Goal: Task Accomplishment & Management: Complete application form

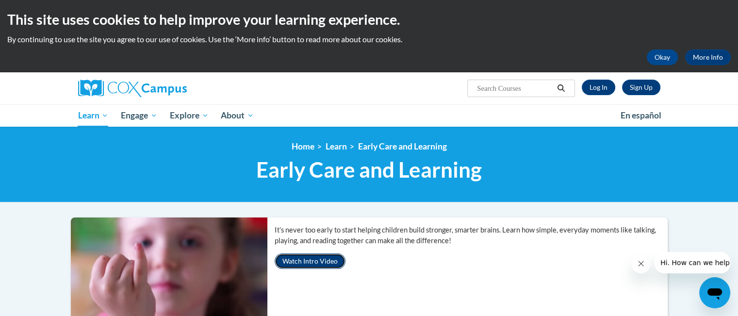
click at [307, 262] on button "Watch Intro Video" at bounding box center [310, 261] width 71 height 16
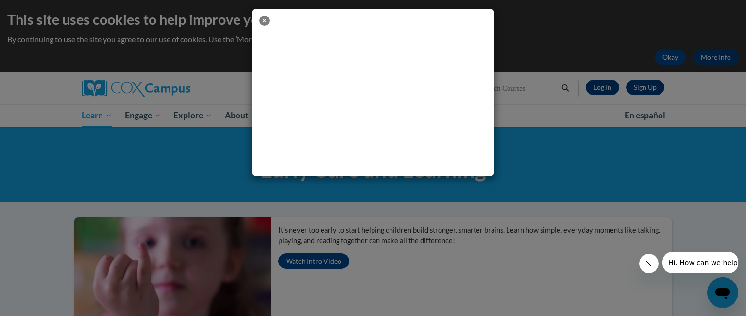
click at [266, 20] on icon "button" at bounding box center [264, 21] width 10 height 10
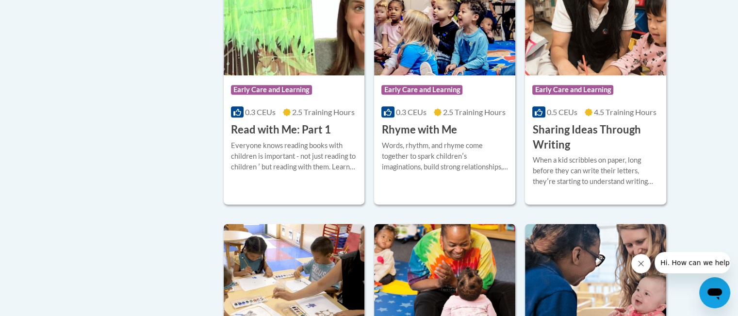
scroll to position [1194, 0]
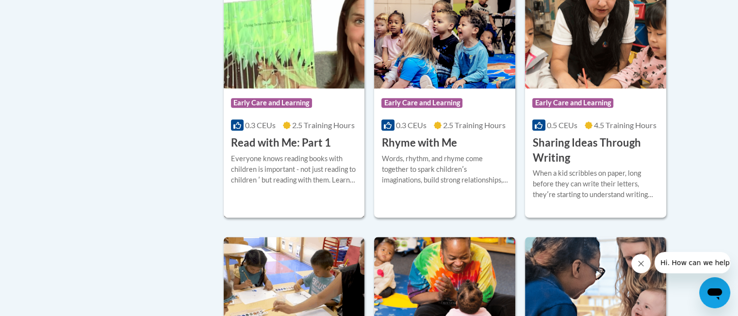
click at [298, 108] on span "Early Care and Learning" at bounding box center [271, 103] width 81 height 10
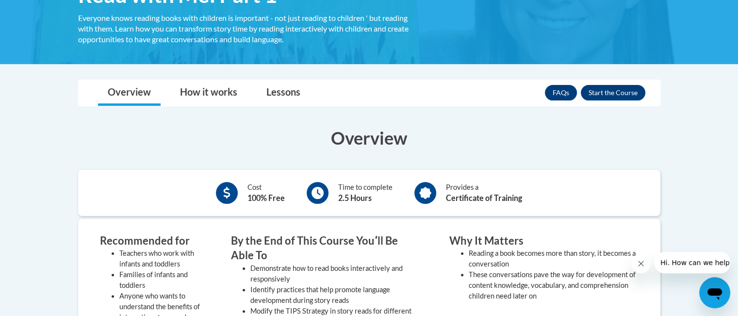
scroll to position [136, 0]
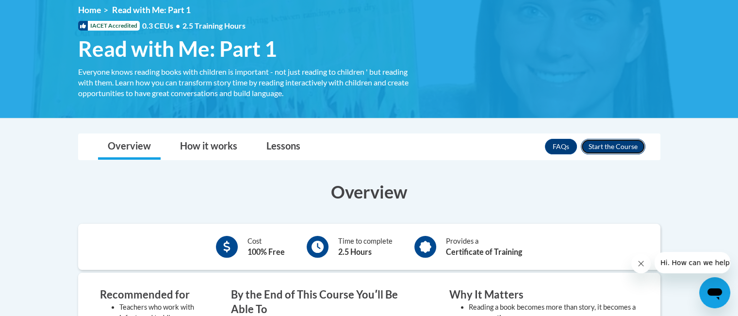
click at [614, 144] on button "Enroll" at bounding box center [613, 147] width 65 height 16
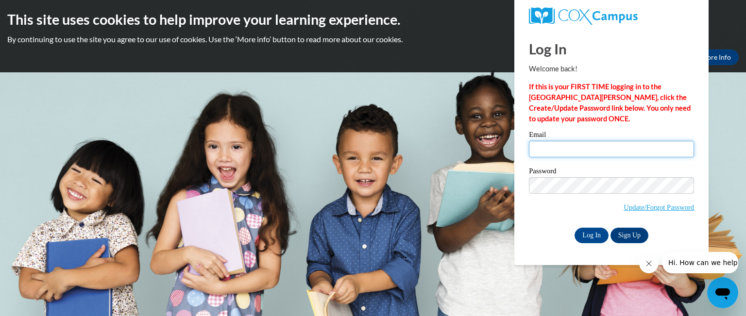
click at [615, 145] on input "Email" at bounding box center [611, 149] width 165 height 17
type input "charlene.harris@smithcountyschools.net"
click at [633, 237] on link "Sign Up" at bounding box center [629, 236] width 38 height 16
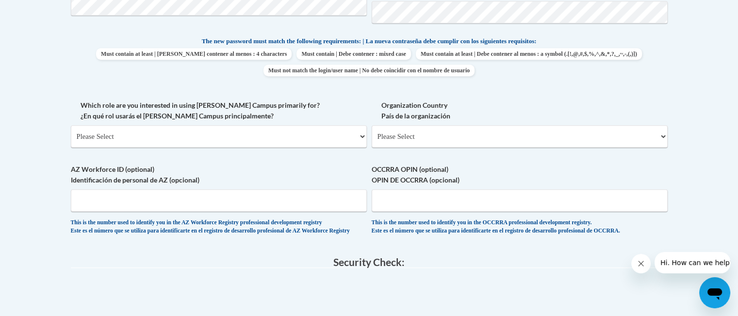
scroll to position [493, 0]
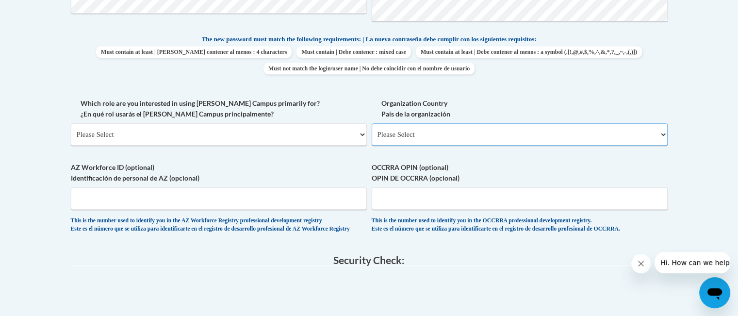
click at [662, 133] on select "Please Select United States | Estados Unidos Outside of the United States | Fue…" at bounding box center [520, 134] width 296 height 22
click at [718, 88] on body "This site uses cookies to help improve your learning experience. By continuing …" at bounding box center [369, 94] width 738 height 1175
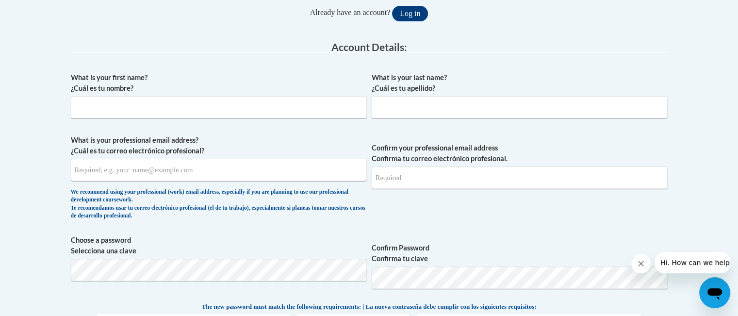
scroll to position [241, 0]
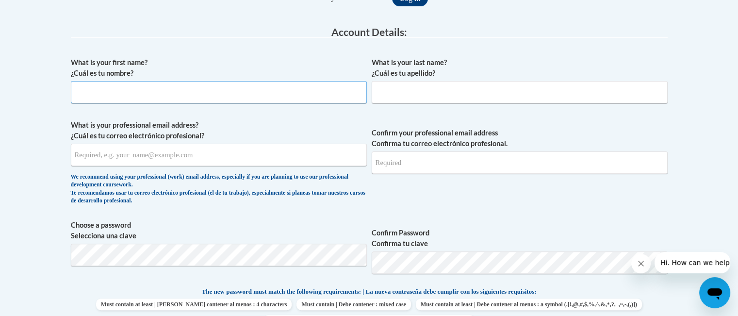
click at [276, 99] on input "What is your first name? ¿Cuál es tu nombre?" at bounding box center [219, 92] width 296 height 22
type input "Charlene"
click at [414, 85] on input "What is your last name? ¿Cuál es tu apellido?" at bounding box center [520, 92] width 296 height 22
type input "Harris"
drag, startPoint x: 225, startPoint y: 147, endPoint x: 215, endPoint y: 127, distance: 21.9
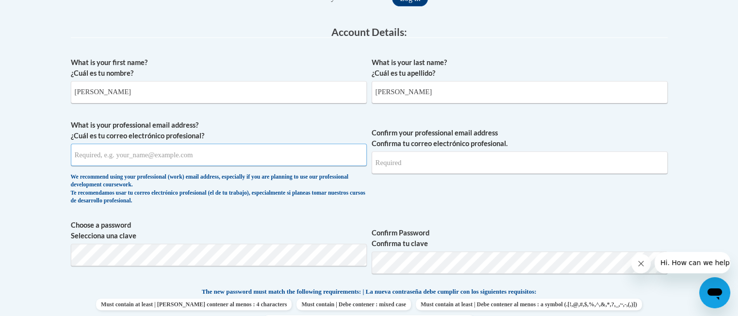
click at [223, 145] on input "What is your professional email address? ¿Cuál es tu correo electrónico profesi…" at bounding box center [219, 155] width 296 height 22
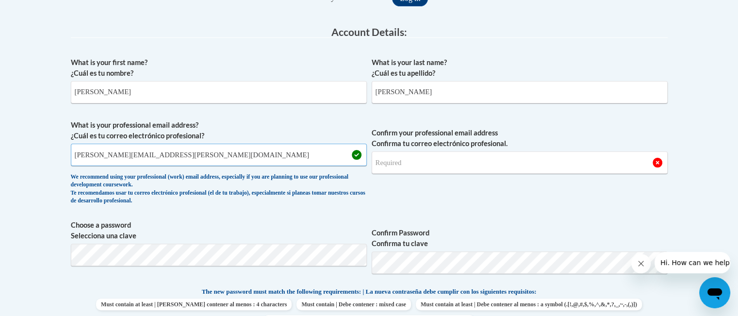
type input "charlene.harris@smithcountyschools.net"
click at [410, 163] on input "Confirm your professional email address Confirma tu correo electrónico profesio…" at bounding box center [520, 162] width 296 height 22
type input "charlene.harris@smithcountyschools.net"
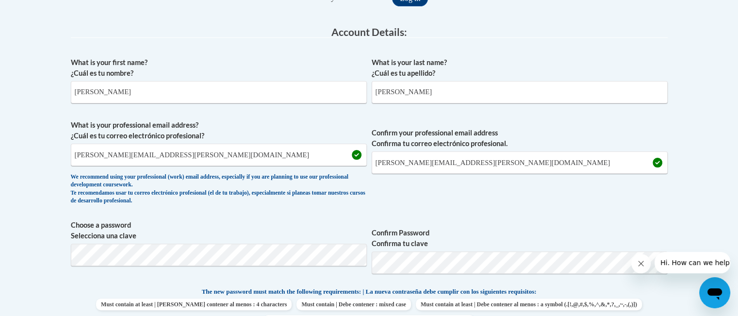
click at [453, 196] on span "Confirm your professional email address Confirma tu correo electrónico profesio…" at bounding box center [520, 165] width 296 height 90
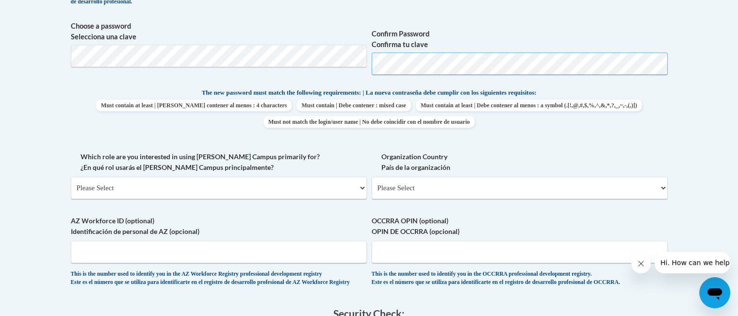
scroll to position [441, 0]
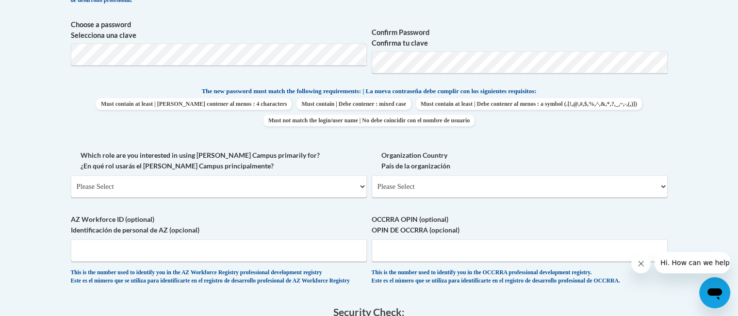
click at [670, 161] on div "Member Registration - All Fields Required Already have an account? Log in Prefe…" at bounding box center [370, 135] width 612 height 758
click at [359, 186] on select "Please Select College/University | Colegio/Universidad Community/Nonprofit Part…" at bounding box center [219, 186] width 296 height 22
select select "fbf2d438-af2f-41f8-98f1-81c410e29de3"
click at [71, 175] on select "Please Select College/University | Colegio/Universidad Community/Nonprofit Part…" at bounding box center [219, 186] width 296 height 22
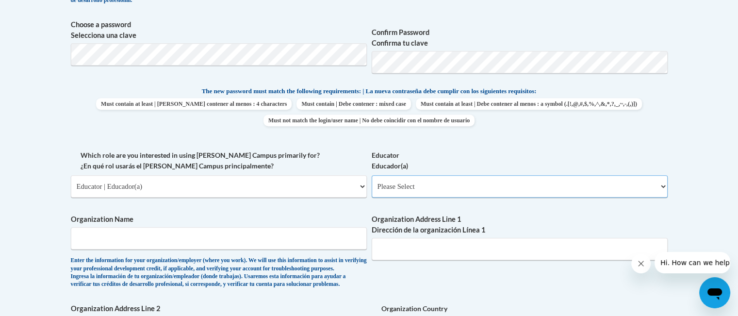
click at [656, 187] on select "Please Select Early Learning/Daycare Teacher/Family Home Care Provider | Maestr…" at bounding box center [520, 186] width 296 height 22
select select "8e40623d-54d0-45cd-9f92-5df65cd3f8cf"
click at [372, 175] on select "Please Select Early Learning/Daycare Teacher/Family Home Care Provider | Maestr…" at bounding box center [520, 186] width 296 height 22
click at [310, 245] on input "Organization Name" at bounding box center [219, 238] width 296 height 22
type input "Smith County School District"
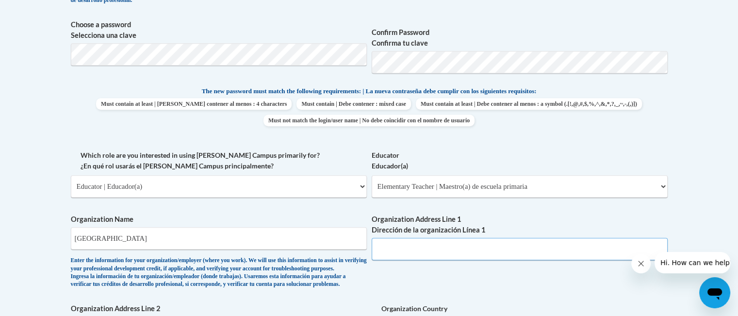
click at [444, 252] on input "Organization Address Line 1 Dirección de la organización Línea 1" at bounding box center [520, 249] width 296 height 22
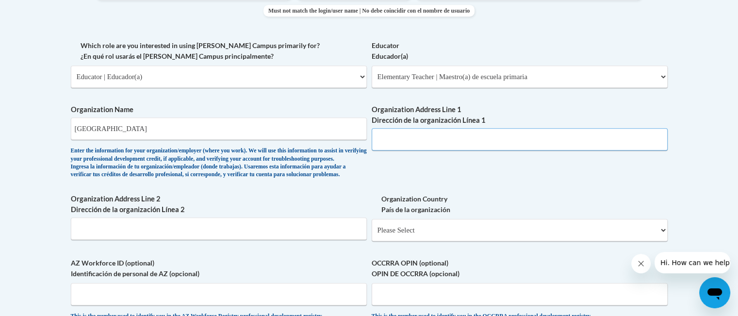
scroll to position [565, 0]
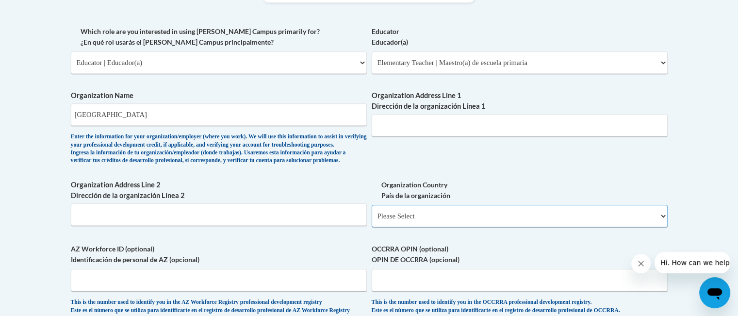
click at [663, 227] on select "Please Select United States | Estados Unidos Outside of the United States | Fue…" at bounding box center [520, 216] width 296 height 22
select select "ad49bcad-a171-4b2e-b99c-48b446064914"
click at [372, 220] on select "Please Select United States | Estados Unidos Outside of the United States | Fue…" at bounding box center [520, 216] width 296 height 22
select select
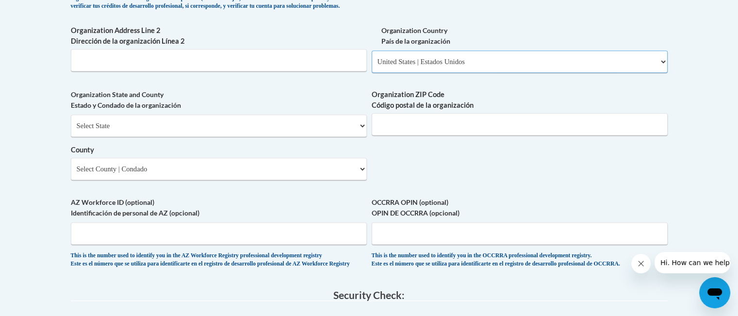
scroll to position [729, 0]
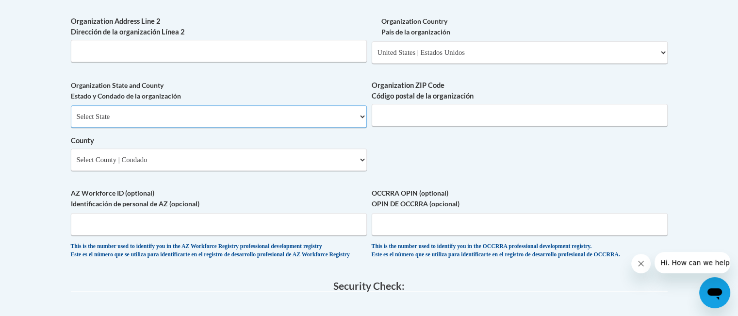
click at [360, 128] on select "Select State Alabama Alaska Arizona Arkansas California Colorado Connecticut De…" at bounding box center [219, 116] width 296 height 22
select select "Mississippi"
click at [71, 121] on select "Select State Alabama Alaska Arizona Arkansas California Colorado Connecticut De…" at bounding box center [219, 116] width 296 height 22
click at [361, 171] on select "Select County Adams Alcorn Amite Attala Benton Bolivar Calhoun Carroll Chickasa…" at bounding box center [219, 160] width 296 height 22
select select "Smith"
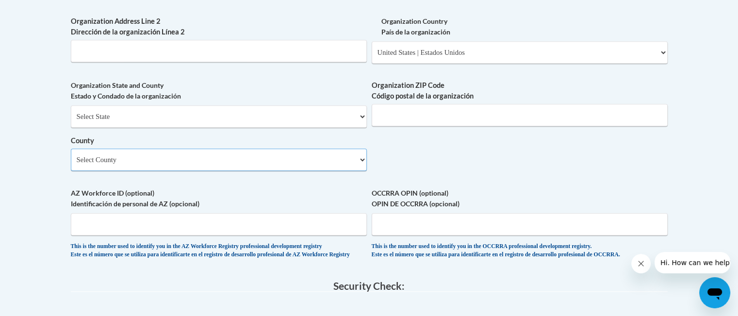
click at [71, 164] on select "Select County Adams Alcorn Amite Attala Benton Bolivar Calhoun Carroll Chickasa…" at bounding box center [219, 160] width 296 height 22
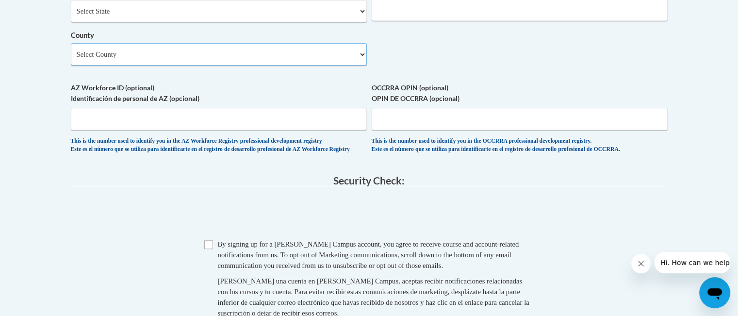
scroll to position [898, 0]
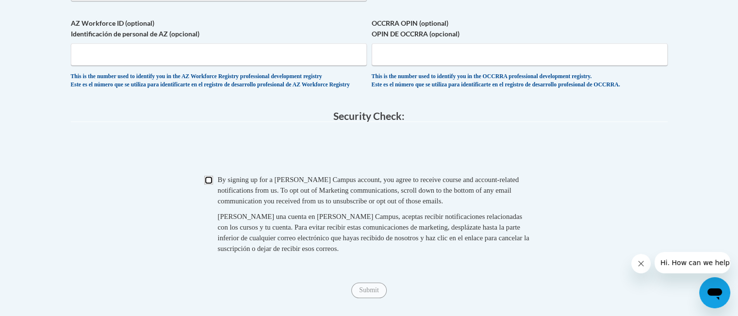
click at [211, 184] on input "Checkbox" at bounding box center [208, 180] width 9 height 9
checkbox input "true"
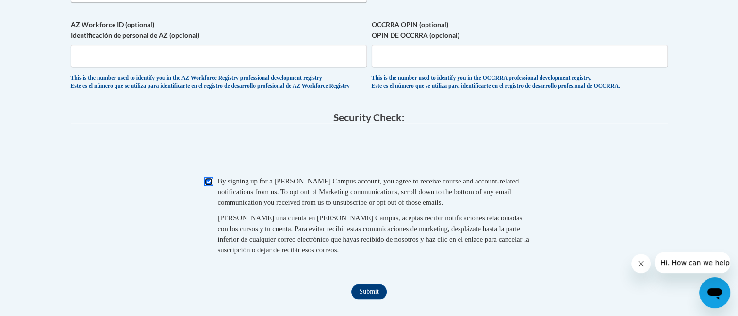
scroll to position [1142, 0]
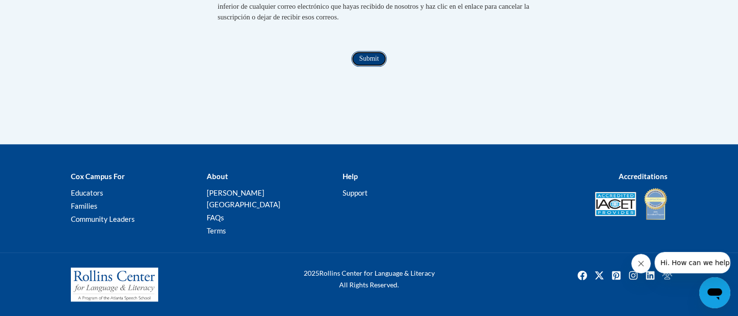
click at [378, 66] on input "Submit" at bounding box center [368, 59] width 35 height 16
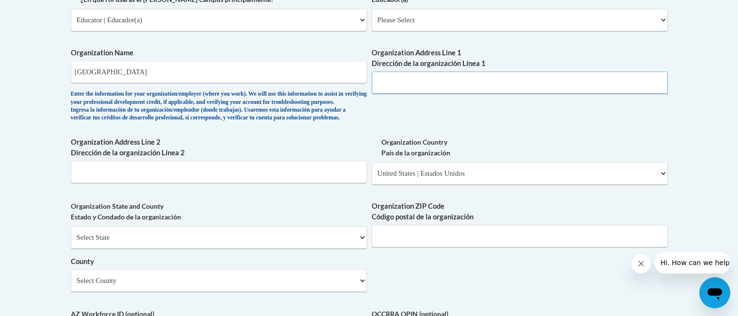
scroll to position [588, 0]
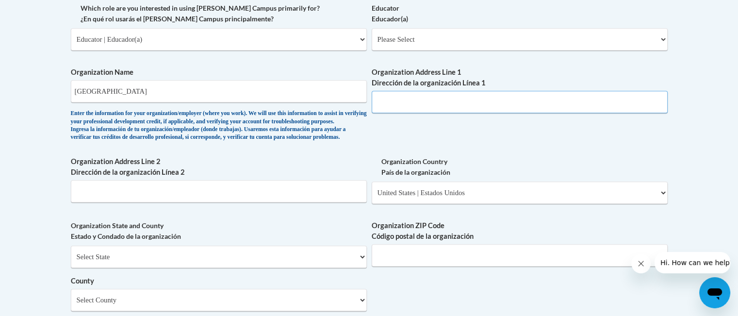
click at [427, 104] on input "Organization Address Line 1 Dirección de la organización Línea 1" at bounding box center [520, 102] width 296 height 22
click at [663, 42] on select "Please Select Early Learning/Daycare Teacher/Family Home Care Provider | Maestr…" at bounding box center [520, 39] width 296 height 22
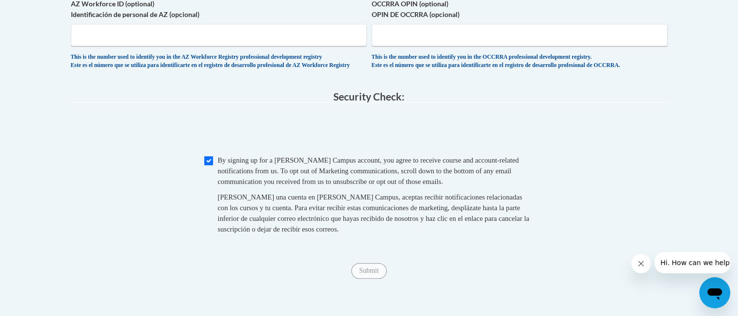
click at [661, 74] on div "OCCRRA OPIN (optional) OPIN DE OCCRRA (opcional) This is the number used to ide…" at bounding box center [520, 37] width 296 height 76
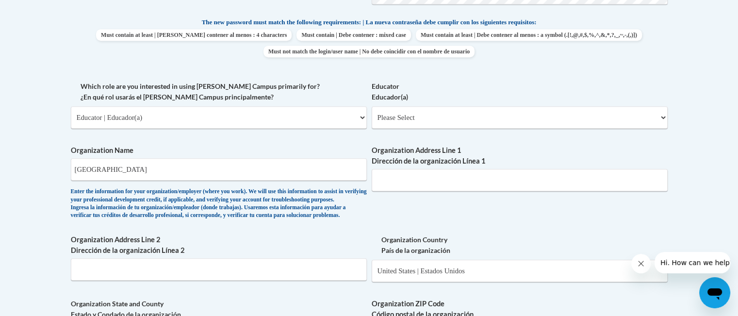
scroll to position [464, 0]
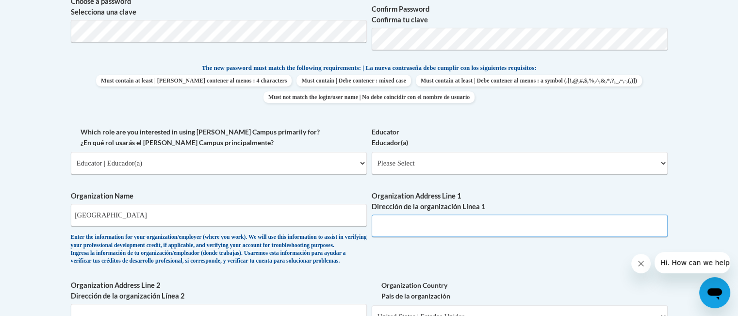
click at [554, 219] on input "Organization Address Line 1 Dirección de la organización Línea 1" at bounding box center [520, 226] width 296 height 22
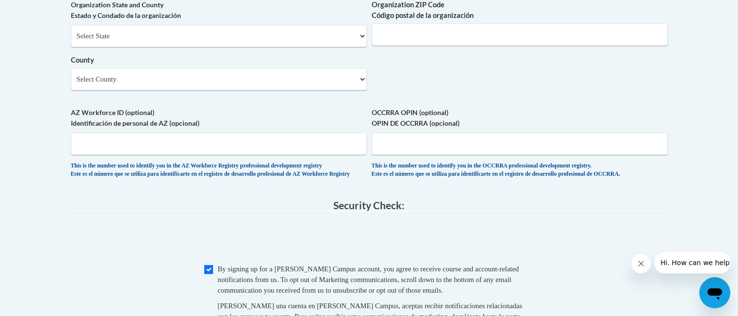
scroll to position [841, 0]
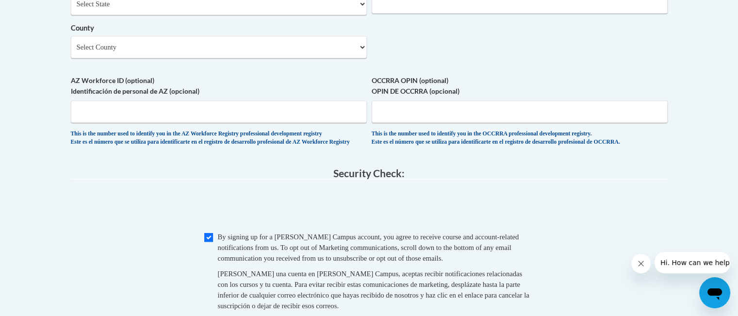
type input "212 Sylvarena Ave. C, Raleigh MS 39153"
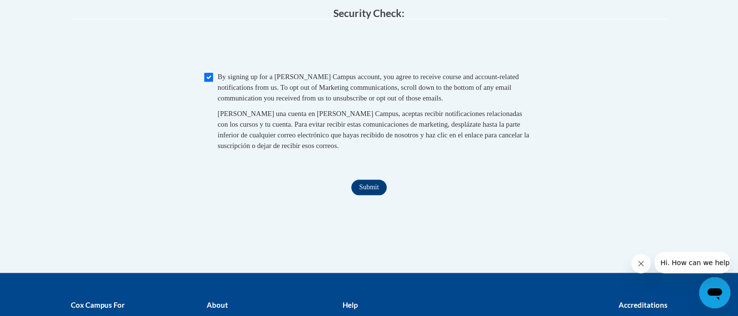
scroll to position [1007, 0]
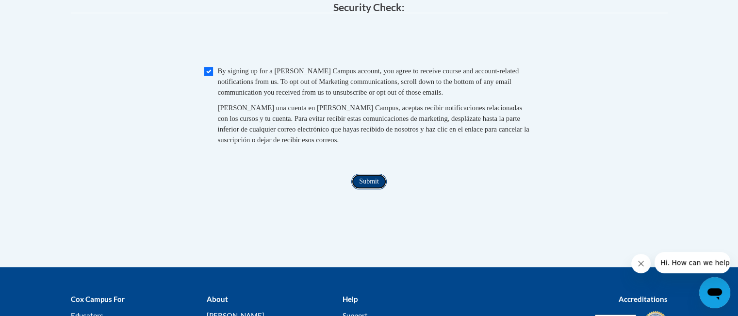
click at [375, 189] on input "Submit" at bounding box center [368, 182] width 35 height 16
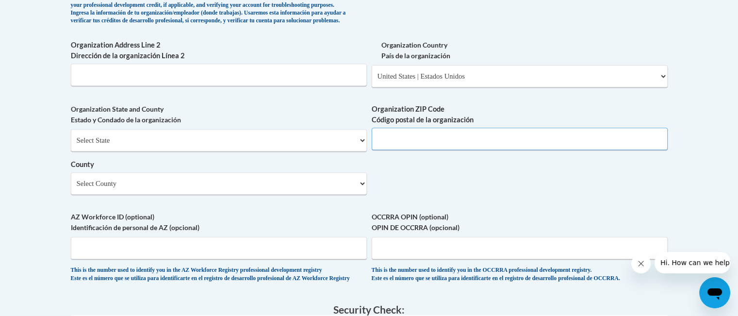
scroll to position [638, 0]
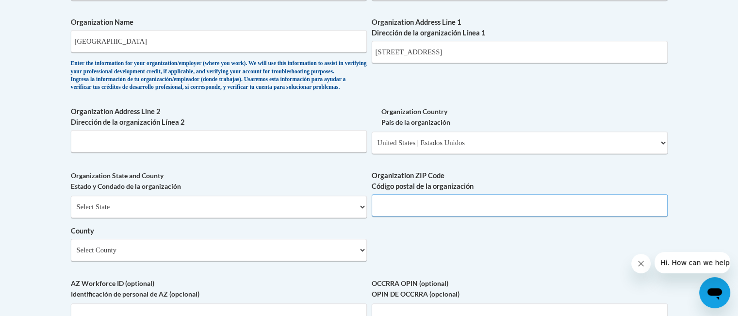
click at [417, 216] on input "Organization ZIP Code Código postal de la organización" at bounding box center [520, 205] width 296 height 22
type input "39153"
click at [522, 52] on input "212 Sylvarena Ave. C, Raleigh MS 39153" at bounding box center [520, 52] width 296 height 22
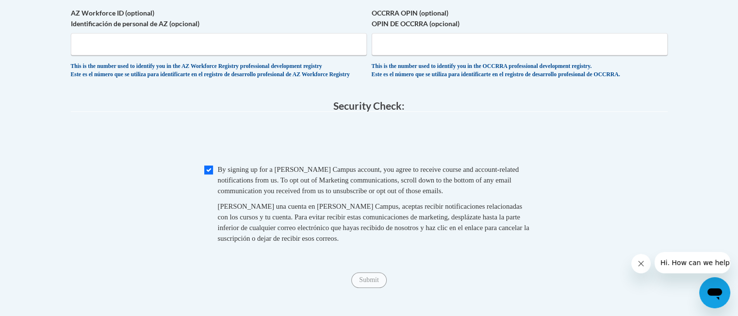
scroll to position [916, 0]
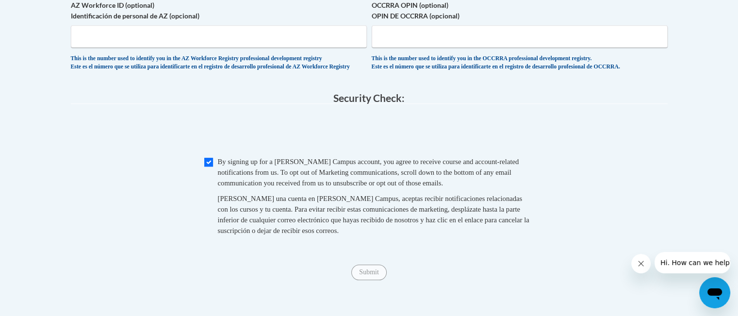
type input "212 Sylvarena Ave. C, Raleigh MS"
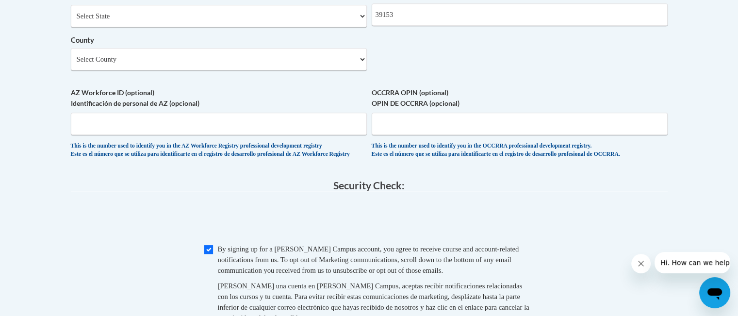
scroll to position [626, 0]
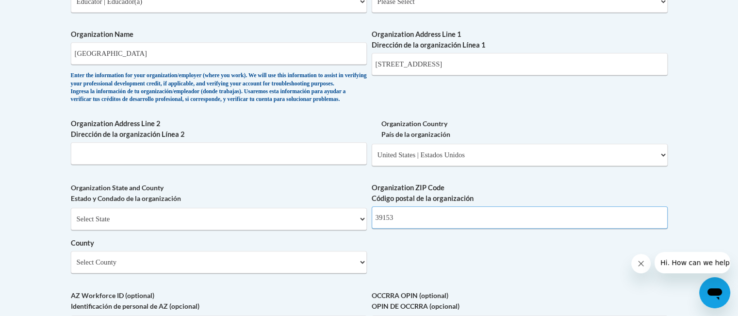
click at [536, 229] on input "39153" at bounding box center [520, 217] width 296 height 22
click at [517, 60] on input "212 Sylvarena Ave. C, Raleigh MS" at bounding box center [520, 64] width 296 height 22
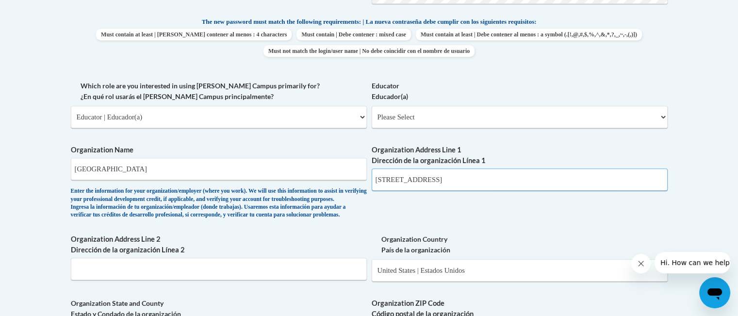
scroll to position [520, 0]
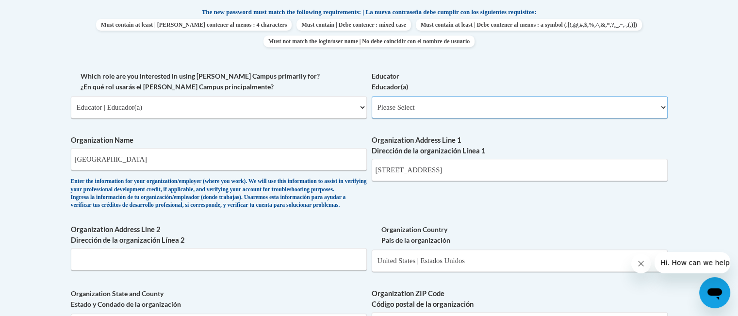
click at [659, 105] on select "Please Select Early Learning/Daycare Teacher/Family Home Care Provider | Maestr…" at bounding box center [520, 107] width 296 height 22
select select "8e40623d-54d0-45cd-9f92-5df65cd3f8cf"
click at [372, 96] on select "Please Select Early Learning/Daycare Teacher/Family Home Care Provider | Maestr…" at bounding box center [520, 107] width 296 height 22
select select "null"
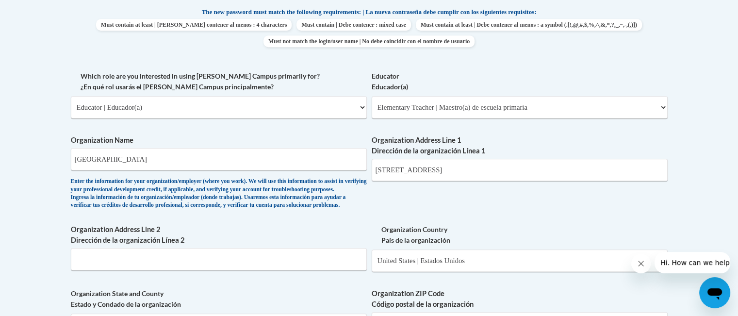
scroll to position [918, 0]
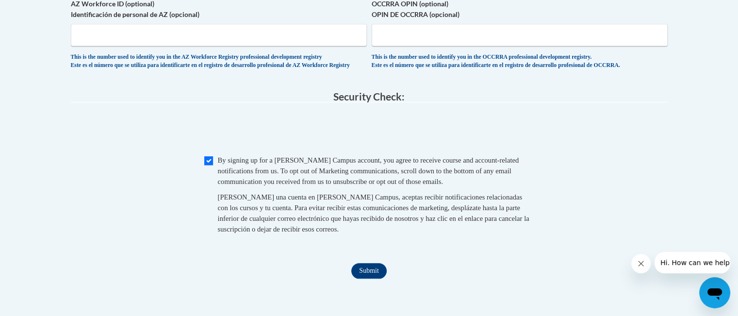
click at [378, 279] on input "Submit" at bounding box center [368, 271] width 35 height 16
